Goal: Task Accomplishment & Management: Manage account settings

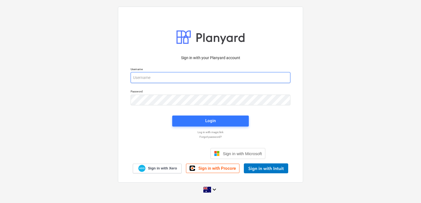
click at [156, 78] on input "email" at bounding box center [211, 77] width 160 height 11
type input "[EMAIL_ADDRESS][DOMAIN_NAME]"
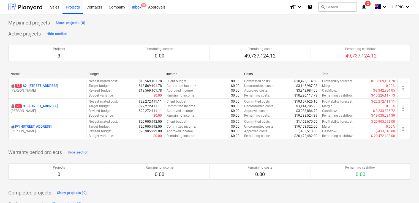
click at [140, 9] on div "Inbox 9+" at bounding box center [137, 7] width 16 height 14
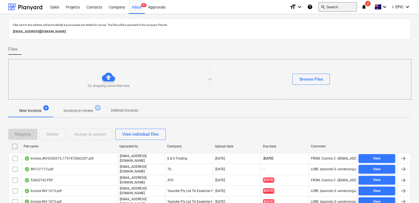
click at [338, 8] on button "search Search" at bounding box center [337, 6] width 39 height 9
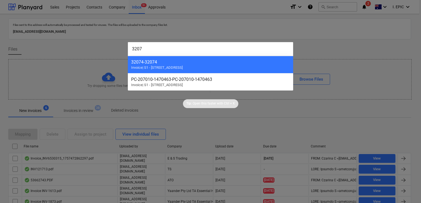
type input "32073"
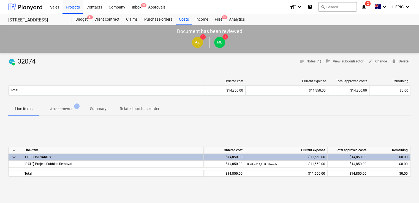
click at [65, 109] on p "Attachments" at bounding box center [61, 109] width 22 height 6
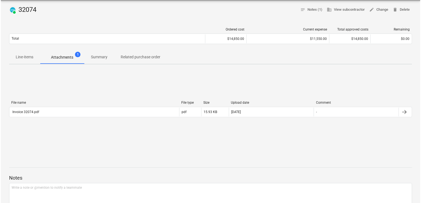
scroll to position [55, 0]
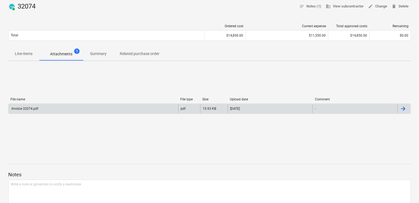
click at [56, 105] on div "Invoice 32074.pdf" at bounding box center [94, 108] width 170 height 9
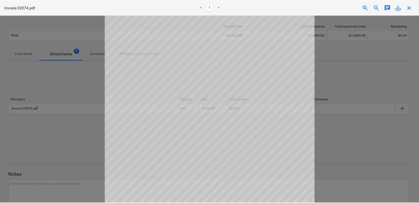
scroll to position [0, 0]
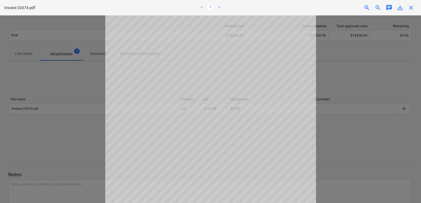
click at [341, 61] on div at bounding box center [210, 109] width 421 height 188
click at [409, 8] on span "close" at bounding box center [411, 7] width 7 height 7
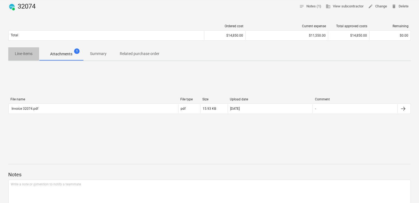
click at [22, 49] on span "Line-items" at bounding box center [23, 53] width 31 height 9
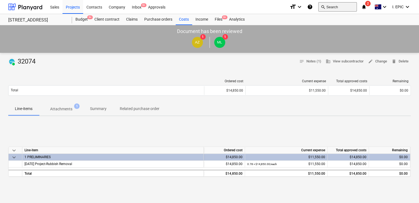
click at [349, 4] on button "search Search" at bounding box center [337, 6] width 39 height 9
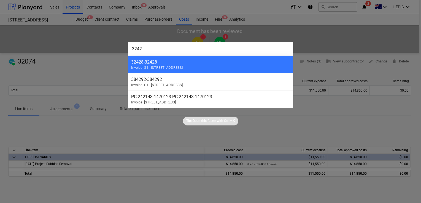
type input "32427"
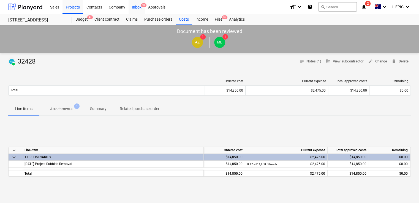
click at [135, 7] on div "Inbox 9+" at bounding box center [137, 7] width 16 height 14
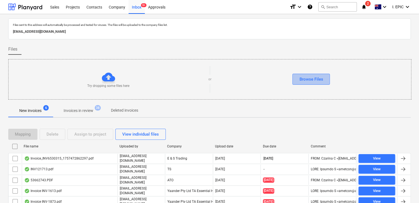
click at [312, 79] on div "Browse Files" at bounding box center [311, 79] width 24 height 7
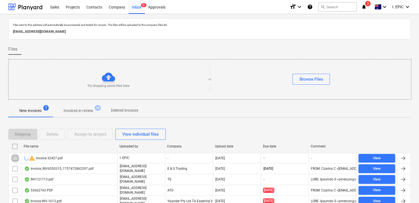
click at [14, 157] on input "checkbox" at bounding box center [15, 158] width 9 height 9
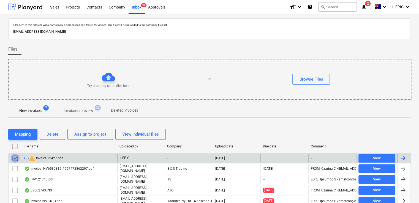
click at [16, 157] on input "checkbox" at bounding box center [15, 158] width 9 height 9
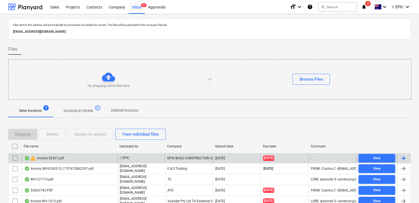
click at [15, 158] on input "checkbox" at bounding box center [15, 158] width 9 height 9
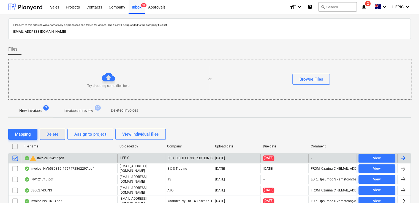
click at [52, 135] on div "Delete" at bounding box center [53, 134] width 12 height 7
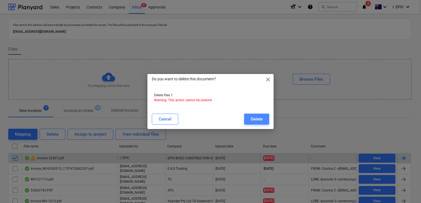
click at [251, 123] on button "Delete" at bounding box center [256, 119] width 25 height 11
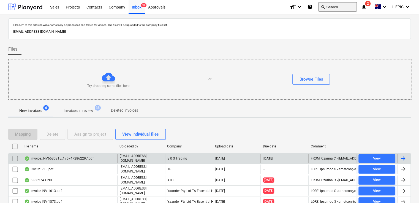
click at [342, 7] on button "search Search" at bounding box center [337, 6] width 39 height 9
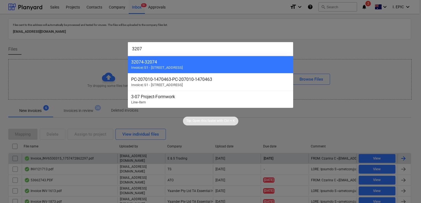
type input "32073"
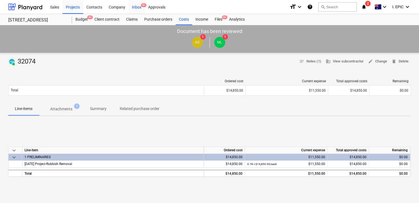
click at [136, 7] on div "Inbox 9+" at bounding box center [137, 7] width 16 height 14
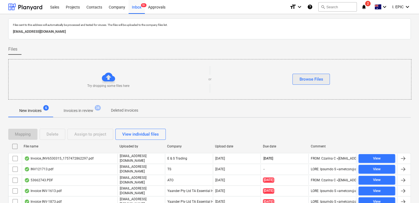
click at [319, 78] on div "Browse Files" at bounding box center [311, 79] width 24 height 7
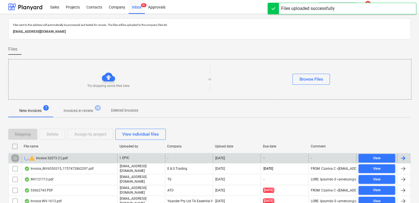
click at [15, 157] on input "checkbox" at bounding box center [15, 158] width 9 height 9
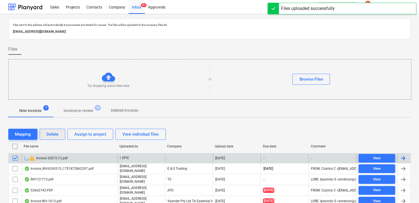
click at [51, 133] on div "Delete" at bounding box center [53, 134] width 12 height 7
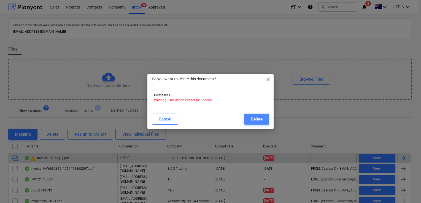
click at [246, 119] on button "Delete" at bounding box center [256, 119] width 25 height 11
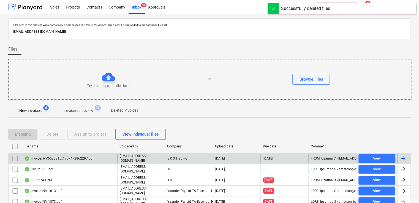
click at [327, 39] on div "Files sent to this address will automatically be processed and tested for virus…" at bounding box center [209, 28] width 403 height 21
drag, startPoint x: 399, startPoint y: 21, endPoint x: 369, endPoint y: 20, distance: 30.3
click at [399, 21] on div "Files sent to this address will automatically be processed and tested for virus…" at bounding box center [209, 28] width 403 height 21
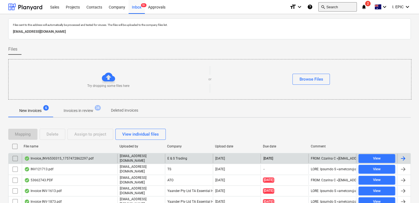
click at [346, 7] on button "search Search" at bounding box center [337, 6] width 39 height 9
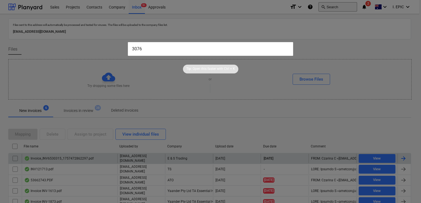
type input "30760"
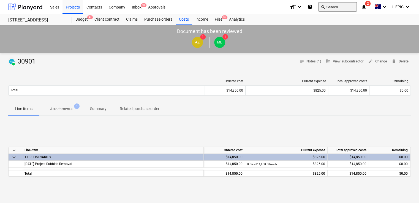
click at [325, 9] on button "search Search" at bounding box center [337, 6] width 39 height 9
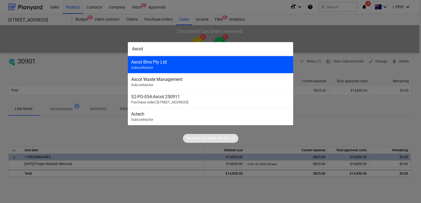
type input "Ascot"
click at [174, 64] on div "Ascot Bins Pty Ltd Subcontractor" at bounding box center [210, 64] width 165 height 17
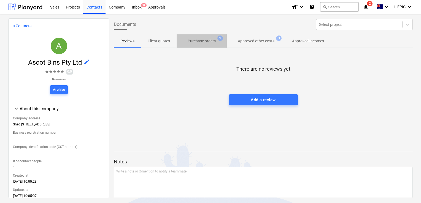
click at [199, 43] on p "Purchase orders" at bounding box center [202, 41] width 28 height 6
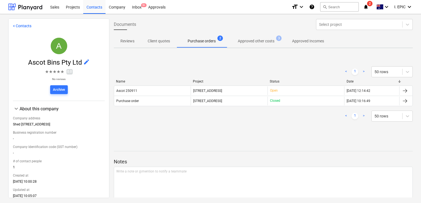
click at [267, 42] on p "Approved other costs" at bounding box center [256, 41] width 37 height 6
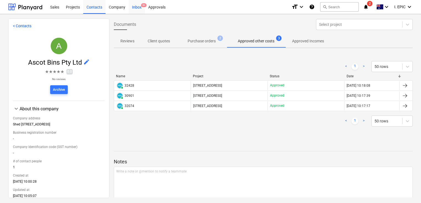
click at [141, 8] on div "Inbox 9+" at bounding box center [137, 7] width 16 height 14
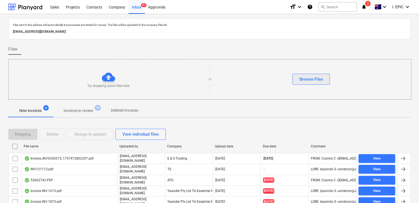
click at [306, 78] on div "Browse Files" at bounding box center [311, 79] width 24 height 7
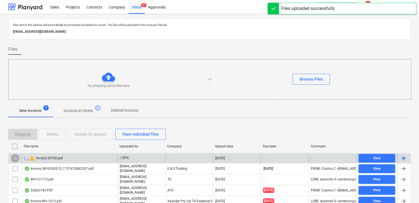
click at [15, 158] on input "checkbox" at bounding box center [15, 158] width 9 height 9
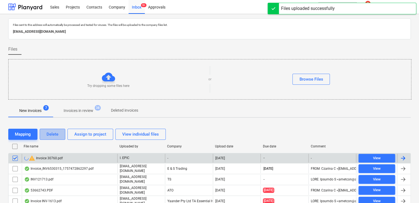
click at [53, 132] on div "Delete" at bounding box center [53, 134] width 12 height 7
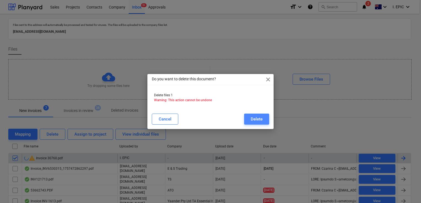
click at [246, 118] on button "Delete" at bounding box center [256, 119] width 25 height 11
